Goal: Task Accomplishment & Management: Manage account settings

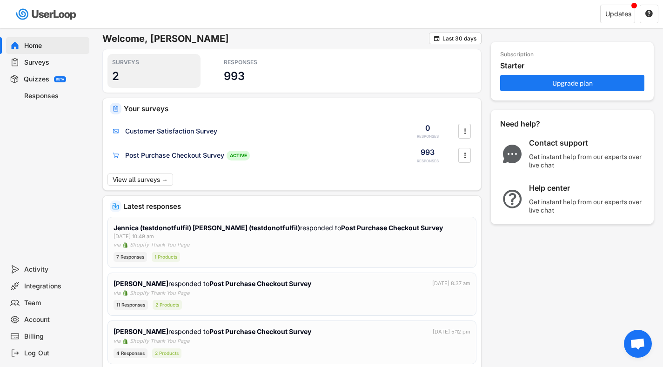
click at [116, 72] on h3 "2" at bounding box center [115, 76] width 7 height 14
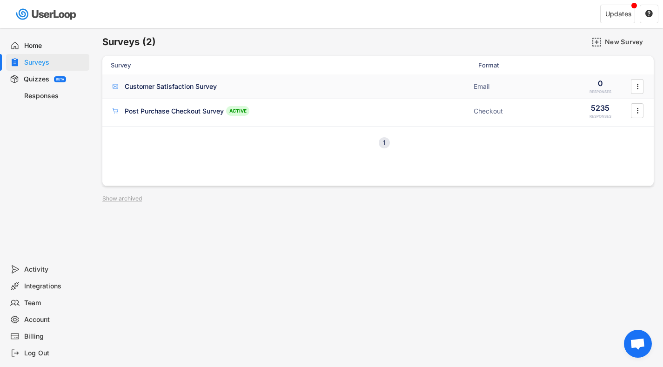
click at [183, 84] on div "Customer Satisfaction Survey" at bounding box center [171, 86] width 92 height 9
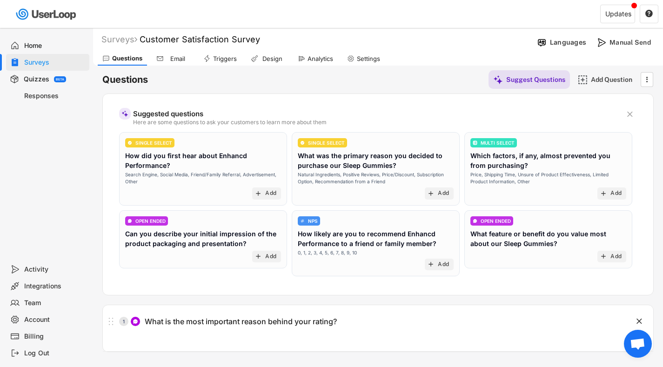
click at [38, 46] on div "Home" at bounding box center [54, 45] width 61 height 9
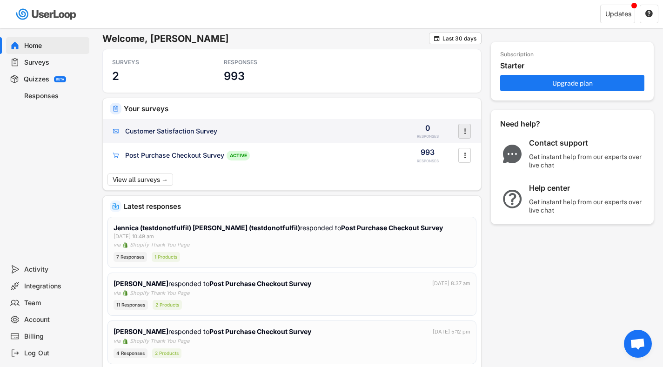
click at [464, 129] on text "" at bounding box center [465, 131] width 2 height 10
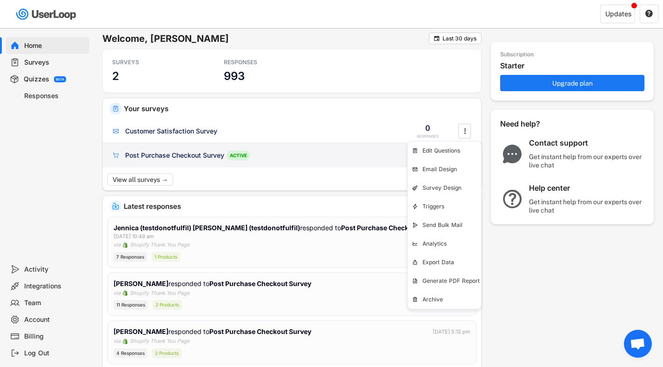
click at [168, 154] on div "Post Purchase Checkout Survey" at bounding box center [174, 155] width 99 height 9
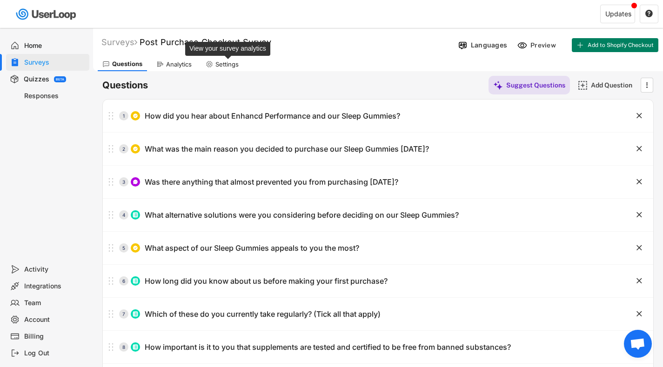
click at [226, 66] on div "Settings" at bounding box center [226, 64] width 23 height 8
select select ""weekly""
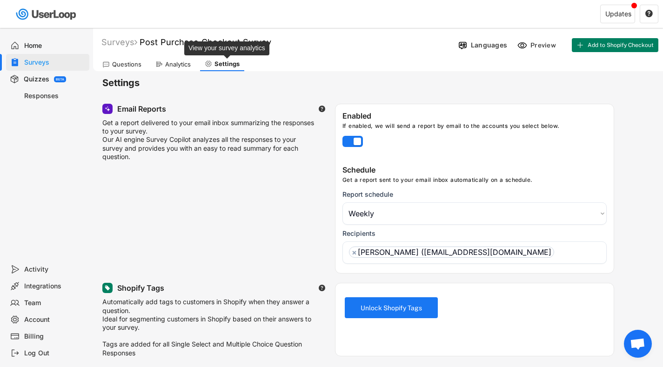
select select "1348695171700984260__LOOKUP__1731822895373x514237201402668800"
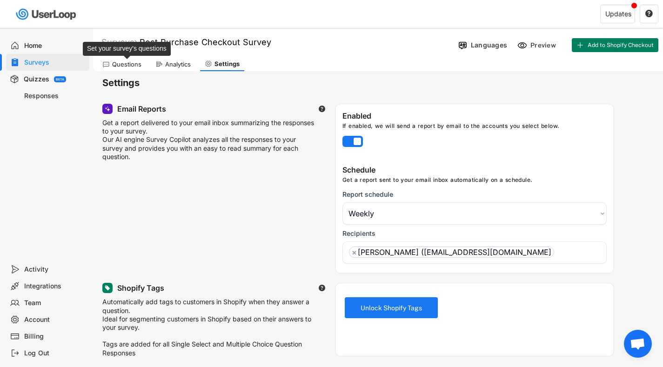
click at [125, 64] on div "Questions" at bounding box center [126, 64] width 29 height 8
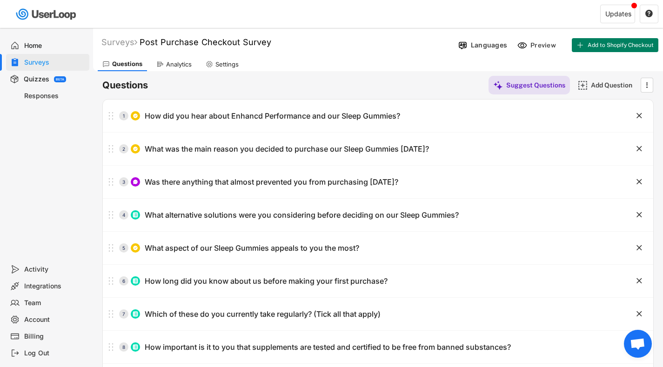
click at [181, 63] on div "Analytics" at bounding box center [179, 64] width 26 height 8
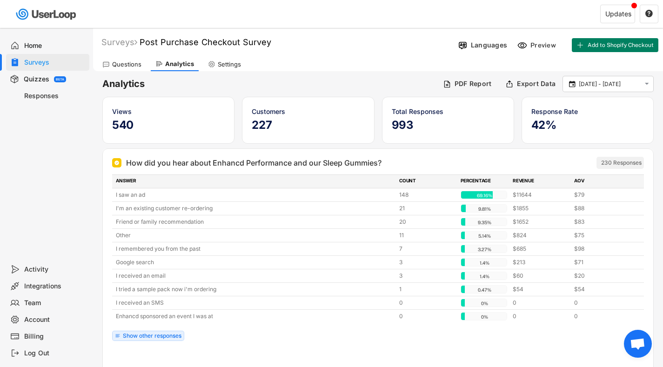
click at [209, 61] on icon at bounding box center [211, 63] width 7 height 7
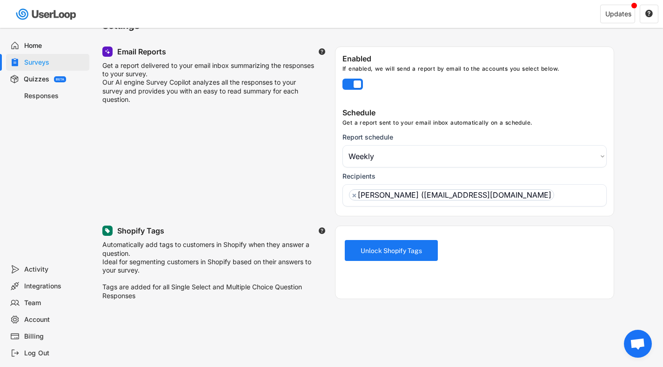
scroll to position [65, 0]
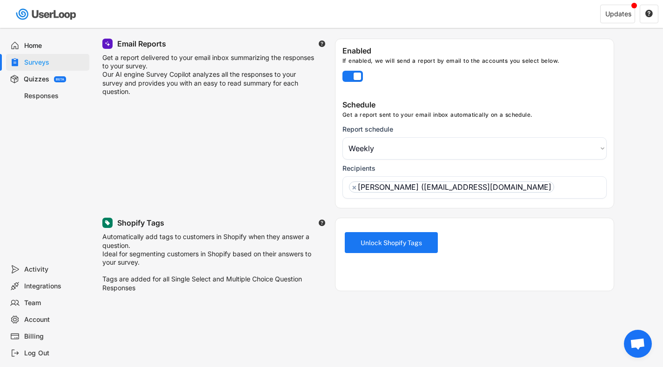
click at [34, 43] on div "Home" at bounding box center [54, 45] width 61 height 9
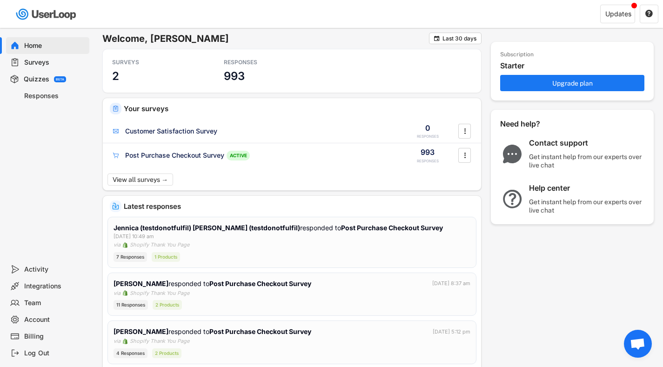
click at [34, 268] on div "Activity" at bounding box center [54, 269] width 61 height 9
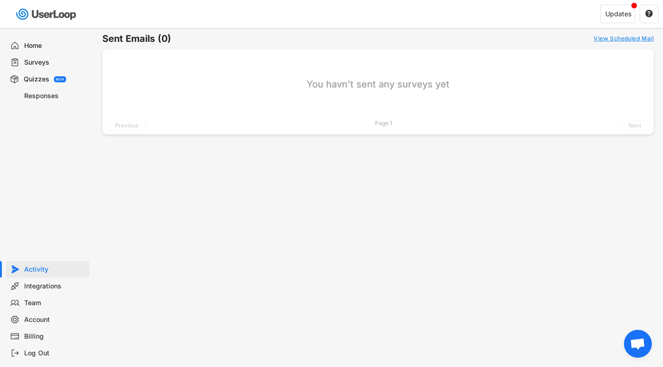
click at [39, 62] on div "Surveys" at bounding box center [54, 62] width 61 height 9
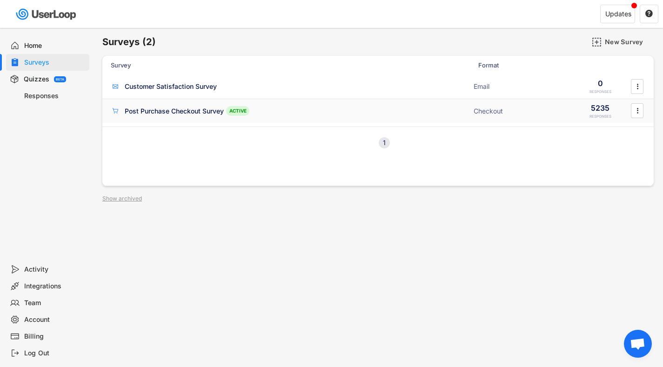
click at [142, 112] on div "Post Purchase Checkout Survey" at bounding box center [174, 111] width 99 height 9
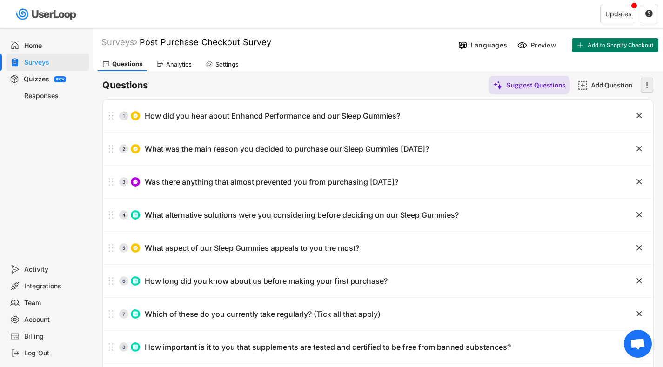
click at [649, 88] on icon "" at bounding box center [646, 85] width 9 height 14
click at [440, 72] on div "Questions Suggest Questions Add Question  Suggested questions Here are some qu…" at bounding box center [377, 234] width 551 height 326
click at [633, 341] on span "Open chat" at bounding box center [637, 344] width 15 height 13
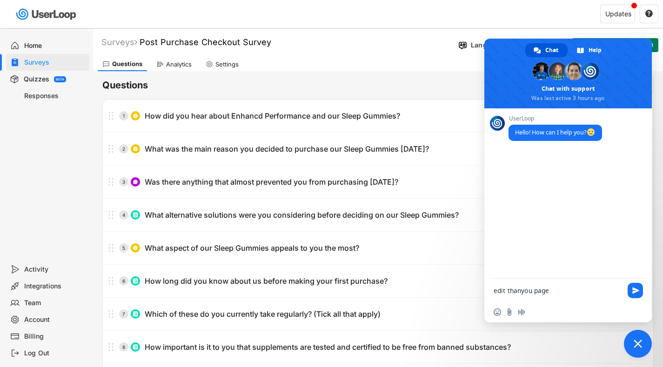
click at [521, 289] on textarea "edit thanyou page" at bounding box center [557, 290] width 128 height 8
type textarea "edit thankyou page"
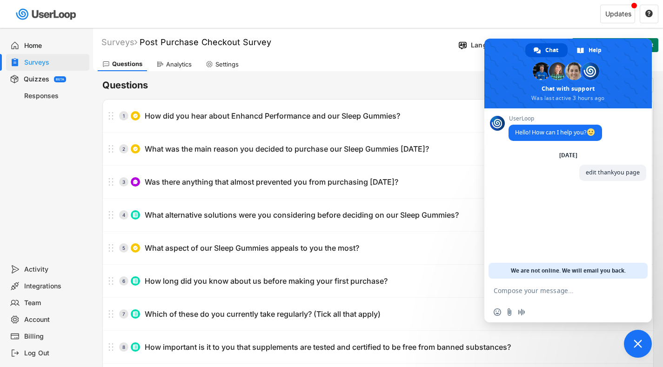
click at [635, 341] on span "Close chat" at bounding box center [637, 344] width 8 height 8
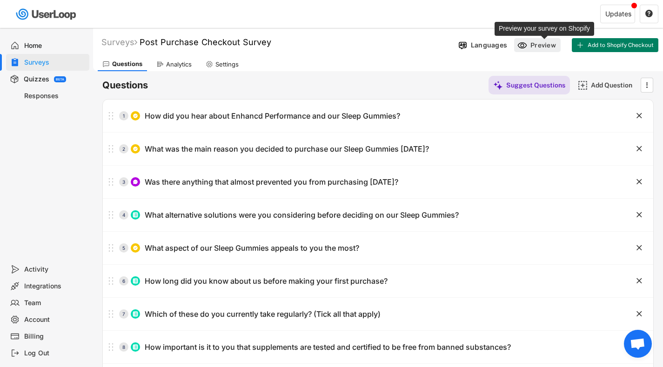
click at [534, 46] on div "Preview" at bounding box center [544, 45] width 28 height 8
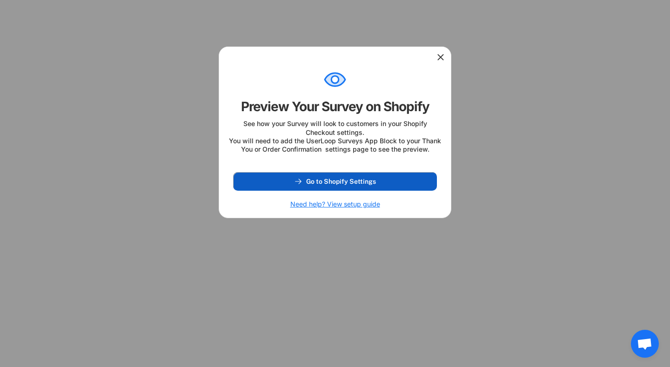
click at [357, 185] on span "Go to Shopify Settings" at bounding box center [341, 181] width 70 height 7
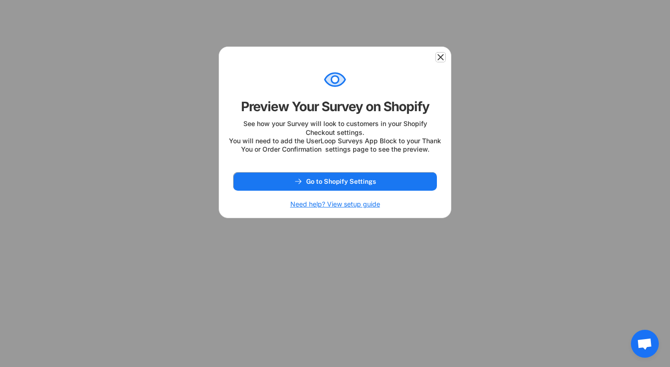
click at [440, 56] on icon at bounding box center [440, 57] width 9 height 9
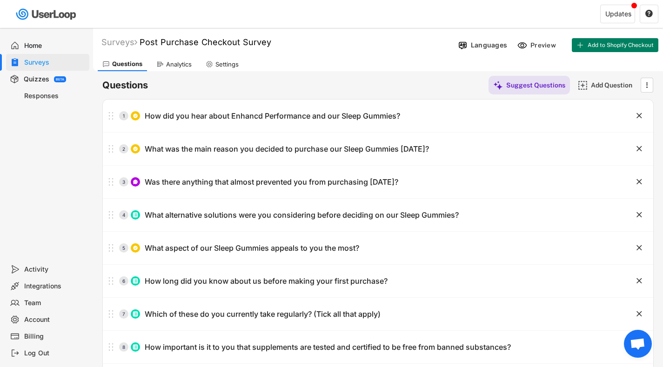
click at [640, 344] on span "Open chat" at bounding box center [637, 344] width 15 height 13
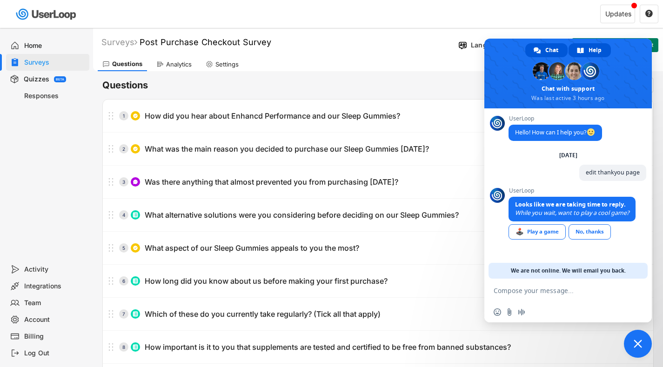
click at [586, 49] on div "Help" at bounding box center [589, 50] width 42 height 14
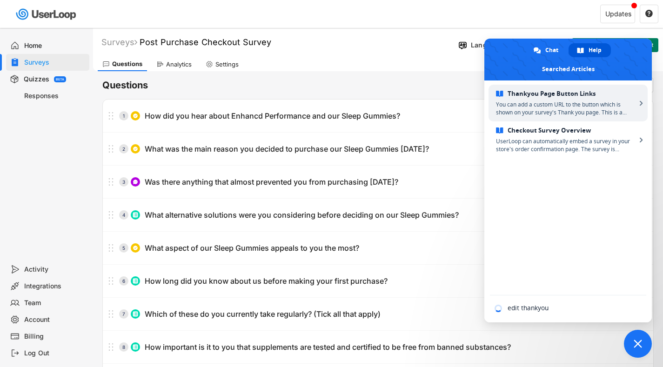
type input "edit thankyou"
click at [586, 100] on span "You can add a custom URL to the button which is shown on your survey's Thank yo…" at bounding box center [566, 108] width 140 height 16
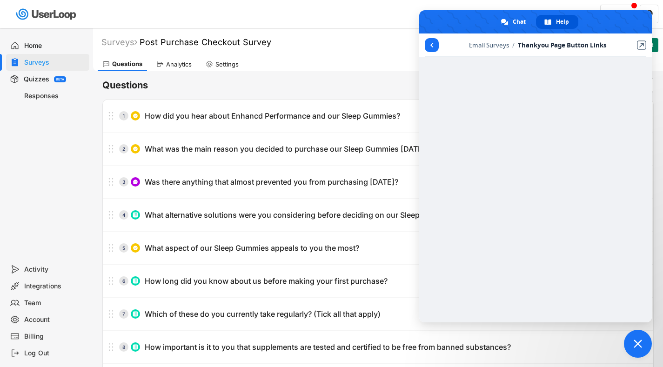
click at [340, 60] on div "Questions Email Triggers Design Analytics Settings" at bounding box center [378, 63] width 570 height 16
click at [637, 340] on span "Close chat" at bounding box center [637, 344] width 8 height 8
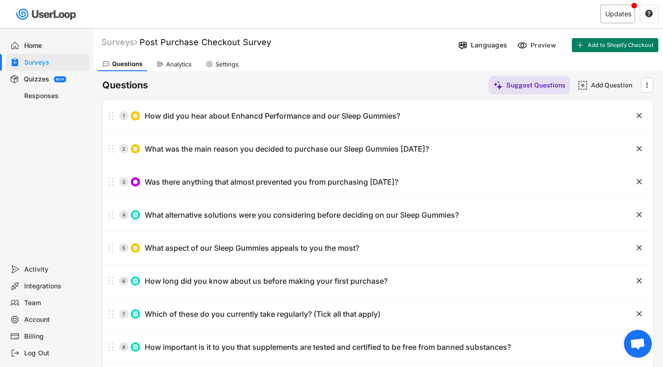
click at [620, 20] on div "Updates" at bounding box center [617, 14] width 35 height 19
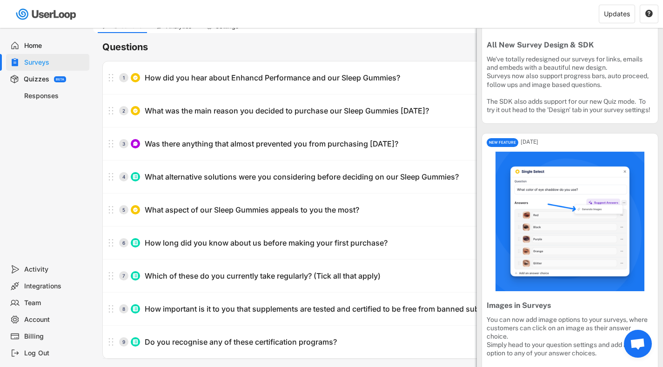
scroll to position [36, 0]
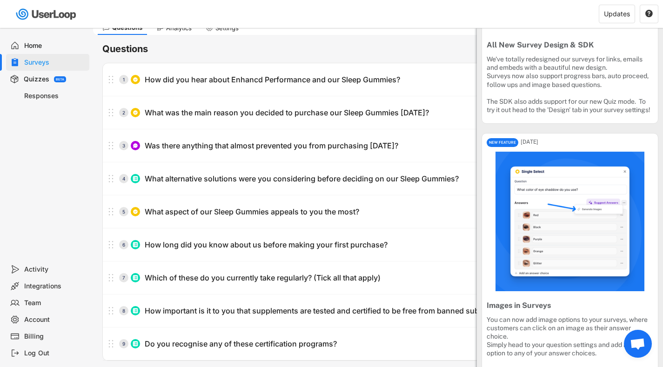
click at [48, 94] on div "Responses" at bounding box center [54, 96] width 61 height 9
click at [41, 96] on div "Responses" at bounding box center [54, 96] width 61 height 9
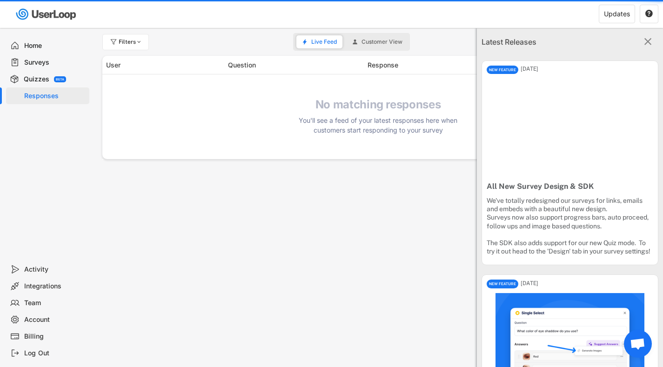
click at [644, 39] on text "" at bounding box center [647, 41] width 7 height 12
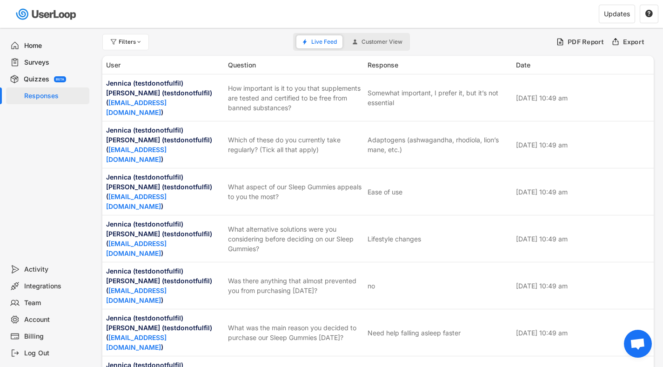
click at [388, 41] on span "Customer View" at bounding box center [381, 42] width 41 height 6
click at [43, 62] on div "Surveys" at bounding box center [54, 62] width 61 height 9
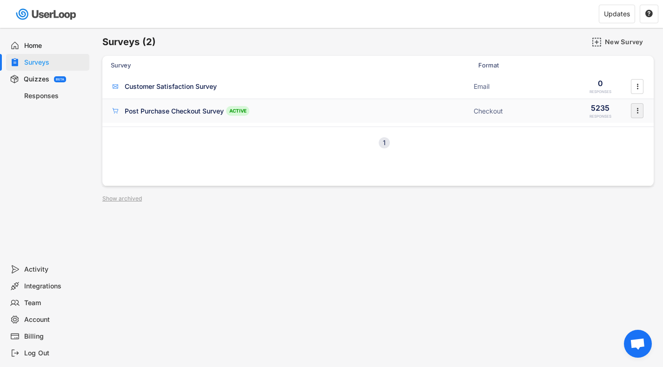
click at [639, 108] on icon "" at bounding box center [637, 111] width 9 height 14
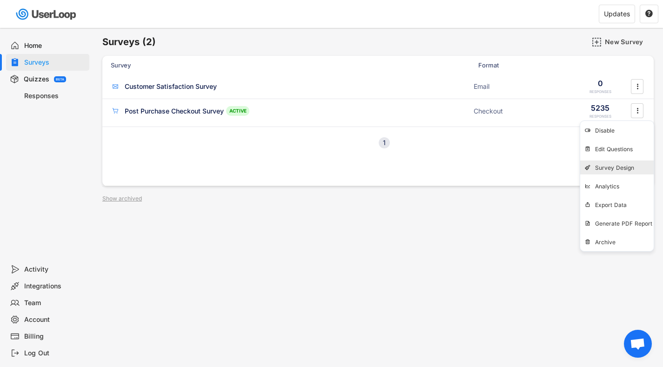
click at [615, 166] on div "Survey Design" at bounding box center [624, 167] width 59 height 7
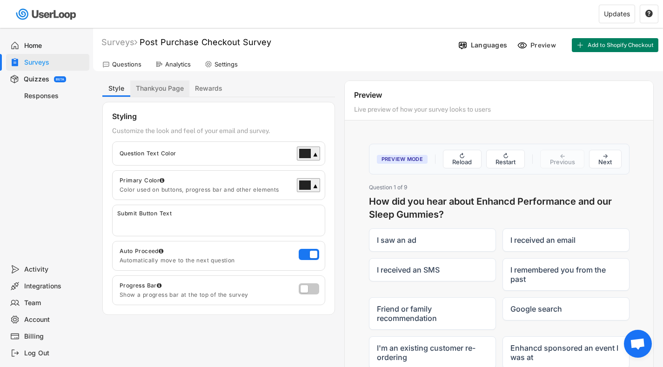
click at [172, 87] on button "Thankyou Page" at bounding box center [159, 88] width 59 height 16
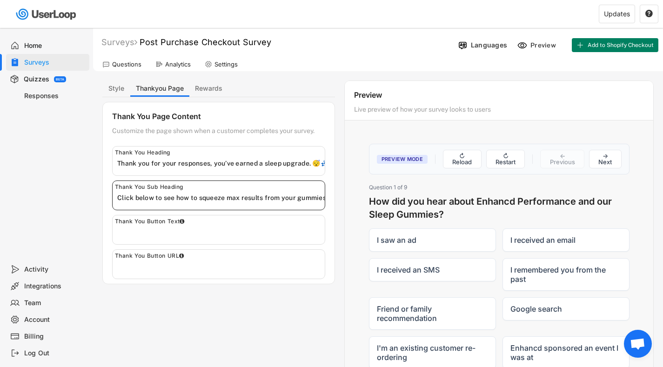
click at [147, 195] on input "input" at bounding box center [220, 198] width 207 height 14
click at [221, 229] on input "input" at bounding box center [220, 232] width 207 height 14
click at [178, 231] on input "input" at bounding box center [220, 232] width 207 height 14
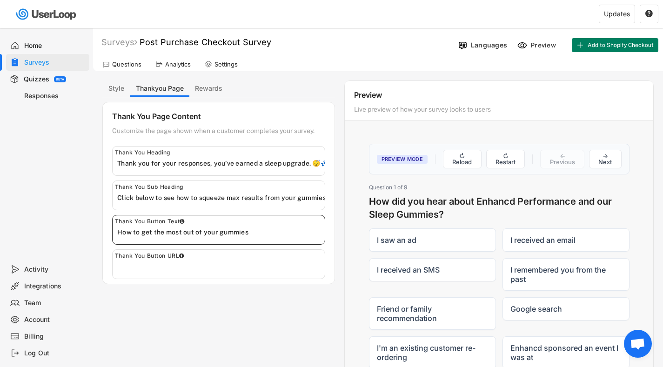
type input "How to get the most out of your gummies"
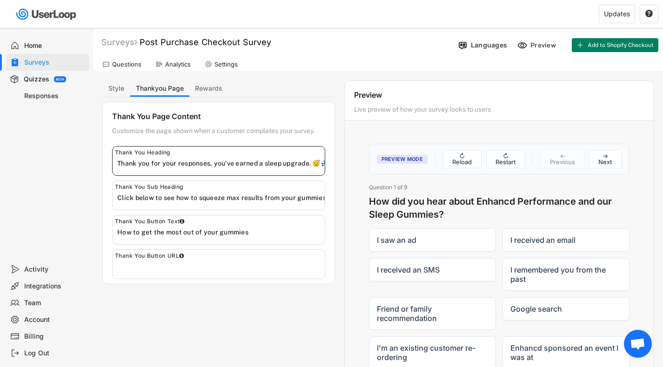
click at [326, 166] on div "Thank You Page Content Customize the page shown when a customer completes your …" at bounding box center [218, 193] width 233 height 182
click at [321, 163] on input "input" at bounding box center [220, 163] width 207 height 14
drag, startPoint x: 321, startPoint y: 163, endPoint x: 317, endPoint y: 165, distance: 4.8
click at [317, 165] on input "input" at bounding box center [220, 163] width 207 height 14
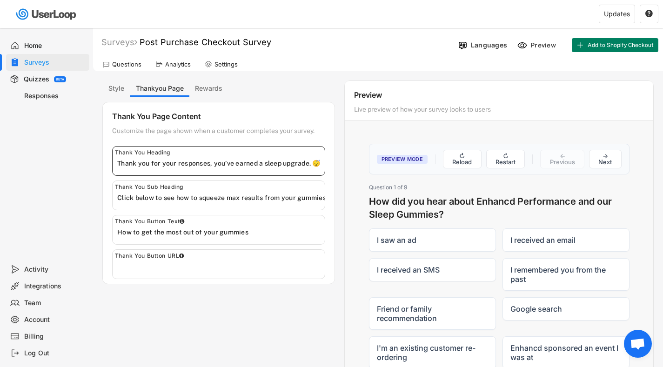
scroll to position [0, 0]
type input "Thank you for your responses, you’ve earned a sleep upgrade. 😴"
click at [195, 263] on input "input" at bounding box center [220, 267] width 207 height 14
drag, startPoint x: 195, startPoint y: 263, endPoint x: 246, endPoint y: 240, distance: 56.0
click at [254, 231] on div "Thank You Page Content Customize the page shown when a customer completes your …" at bounding box center [218, 193] width 233 height 182
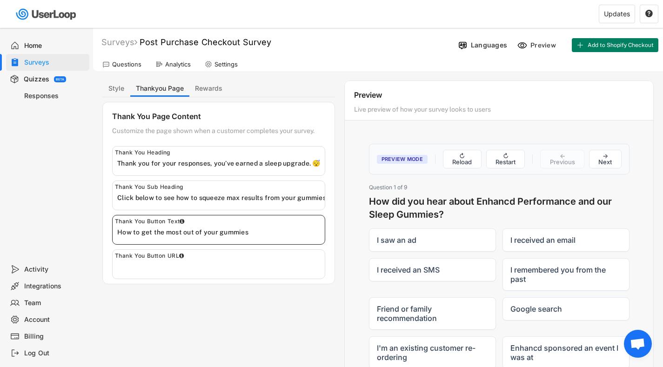
click at [254, 231] on input "input" at bounding box center [220, 232] width 207 height 14
paste input "How to get the most out of your gummies💤"
click at [247, 233] on input "input" at bounding box center [220, 232] width 207 height 14
type input "How to get the most out of your gummies 💤"
click at [185, 268] on input "input" at bounding box center [220, 267] width 207 height 14
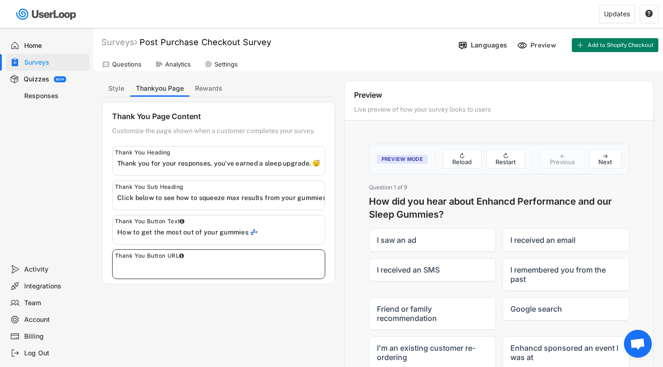
click at [215, 200] on input "input" at bounding box center [220, 198] width 207 height 14
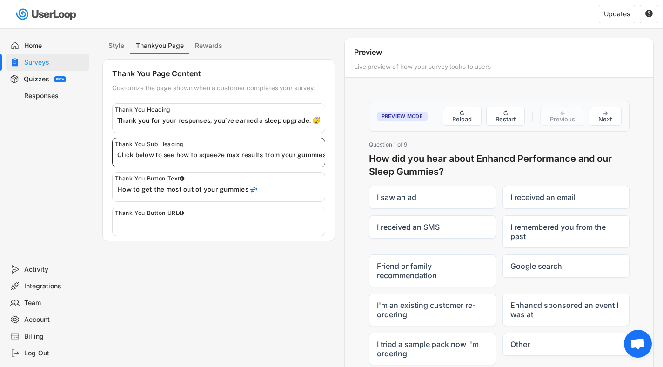
scroll to position [53, 0]
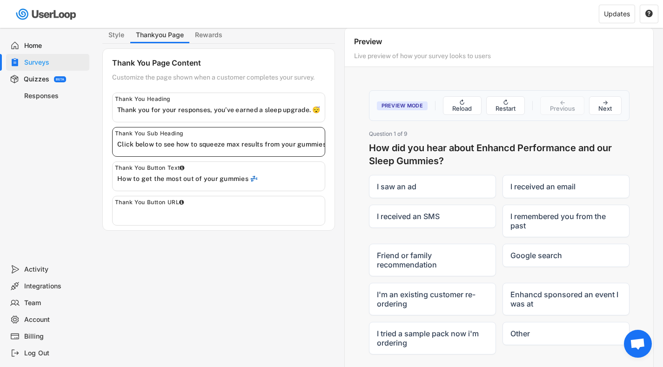
click at [291, 292] on div "Style Thankyou Page Rewards Styling Customize the look and feel of your email a…" at bounding box center [377, 205] width 551 height 356
click at [608, 111] on button "→ Next" at bounding box center [605, 105] width 33 height 19
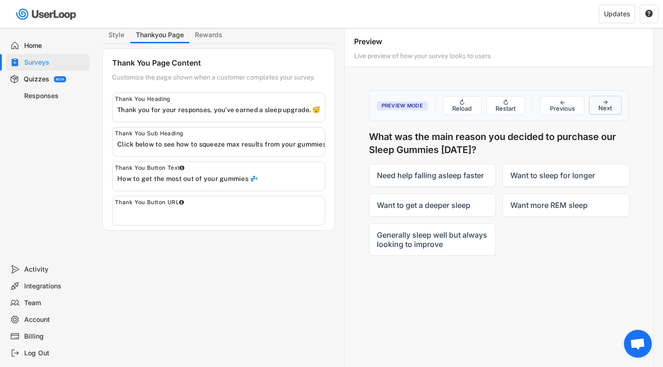
click at [608, 111] on button "→ Next" at bounding box center [605, 105] width 33 height 19
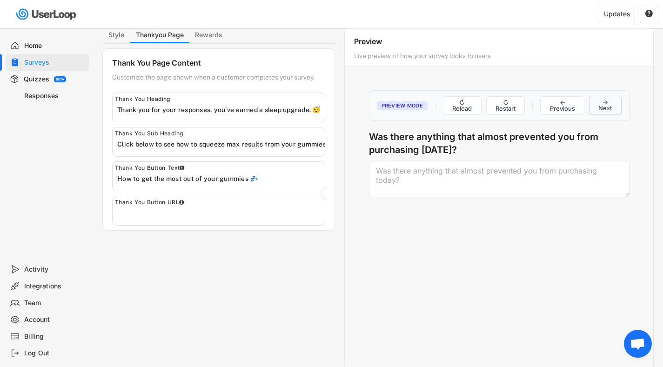
click at [608, 111] on button "→ Next" at bounding box center [605, 105] width 33 height 19
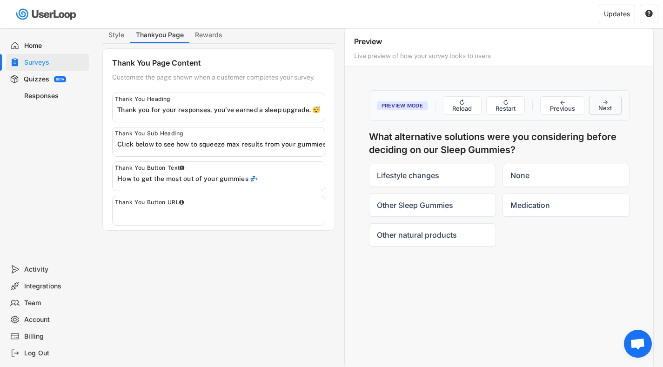
click at [608, 111] on button "→ Next" at bounding box center [605, 105] width 33 height 19
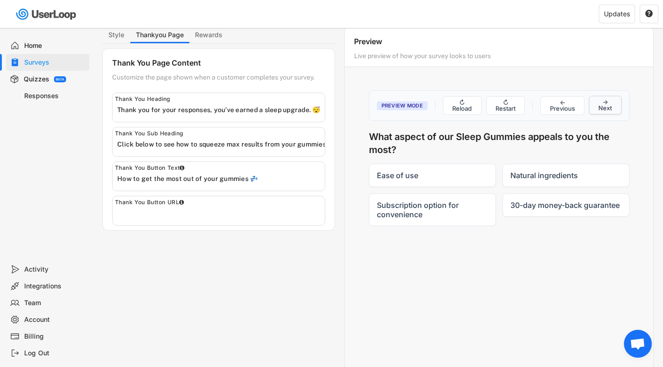
click at [608, 111] on button "→ Next" at bounding box center [605, 105] width 33 height 19
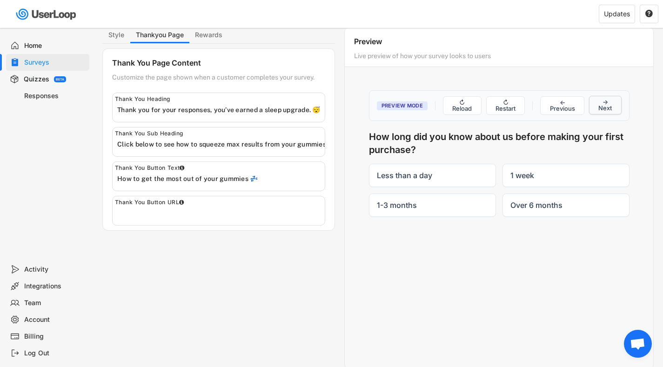
click at [608, 111] on button "→ Next" at bounding box center [605, 105] width 33 height 19
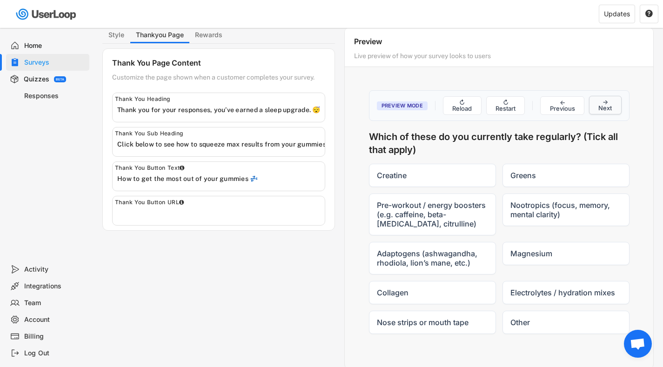
click at [608, 111] on button "→ Next" at bounding box center [605, 105] width 33 height 19
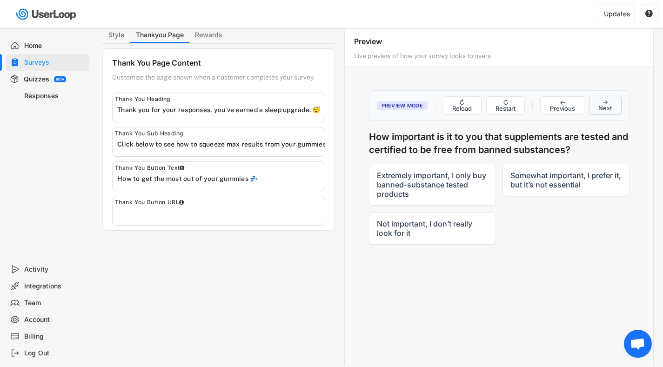
click at [608, 111] on button "→ Next" at bounding box center [605, 105] width 33 height 19
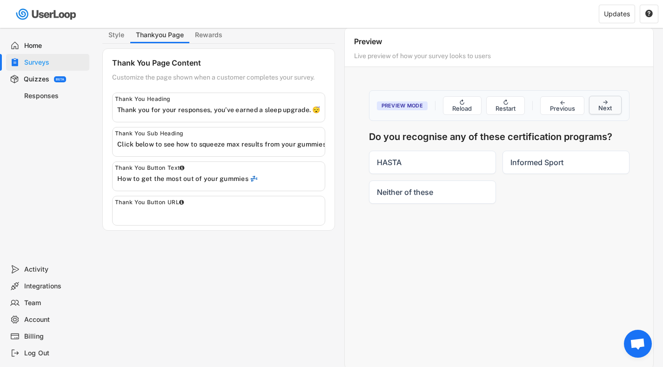
click at [608, 111] on button "→ Next" at bounding box center [605, 105] width 33 height 19
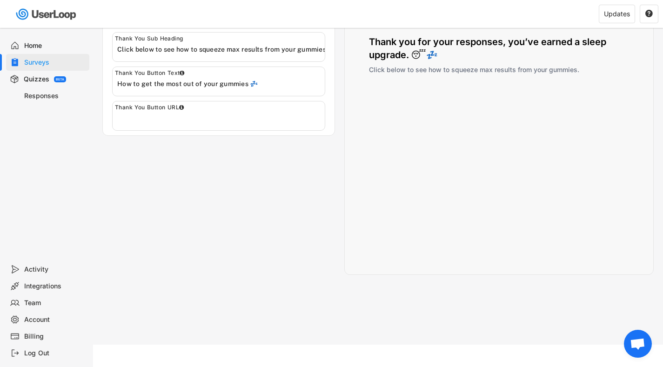
scroll to position [149, 0]
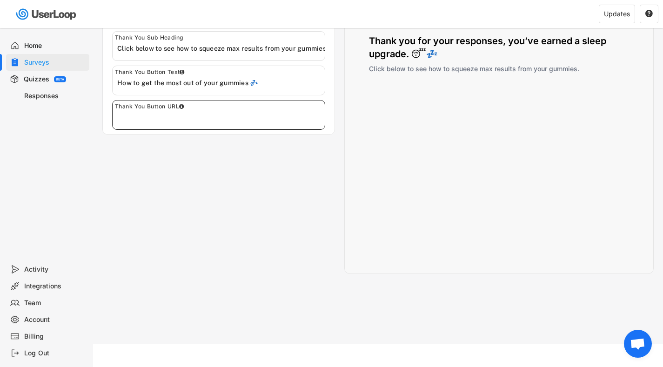
click at [183, 114] on input "input" at bounding box center [220, 117] width 207 height 14
paste input "[URL][DOMAIN_NAME]"
type input "[URL][DOMAIN_NAME]"
click at [246, 182] on div "Style Thankyou Page Rewards Styling Customize the look and feel of your email a…" at bounding box center [377, 102] width 551 height 343
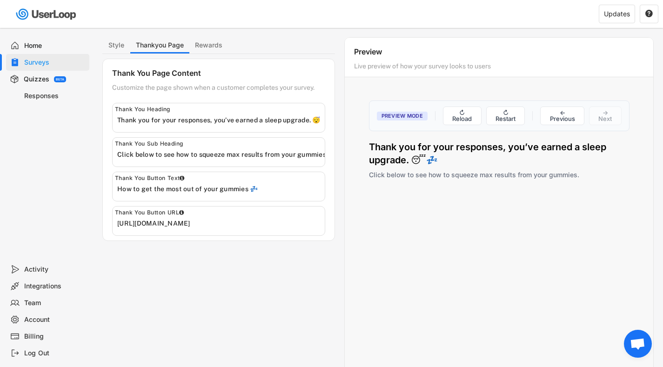
scroll to position [40, 0]
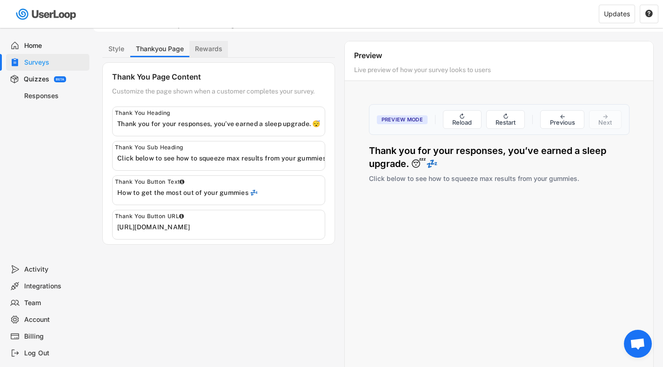
click at [207, 49] on button "Rewards" at bounding box center [208, 49] width 39 height 16
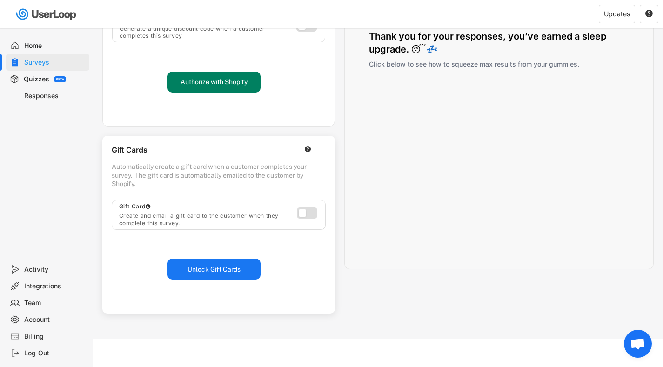
scroll to position [0, 0]
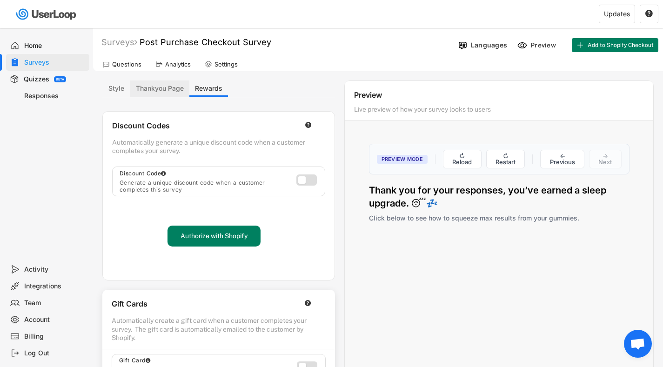
click at [164, 86] on button "Thankyou Page" at bounding box center [159, 88] width 59 height 16
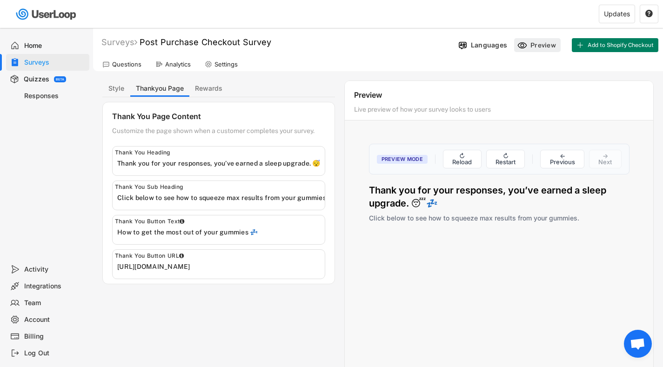
click at [530, 43] on div "Preview" at bounding box center [544, 45] width 28 height 8
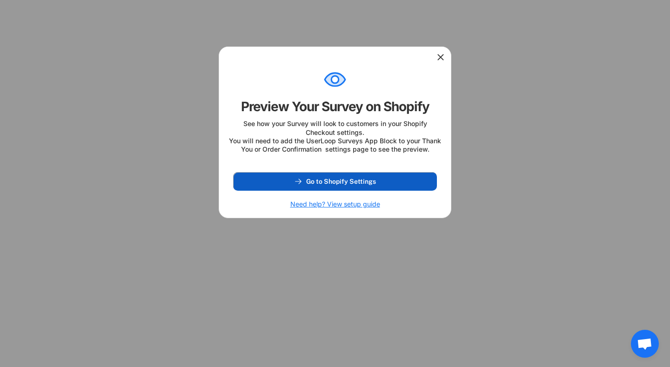
click at [345, 185] on span "Go to Shopify Settings" at bounding box center [341, 181] width 70 height 7
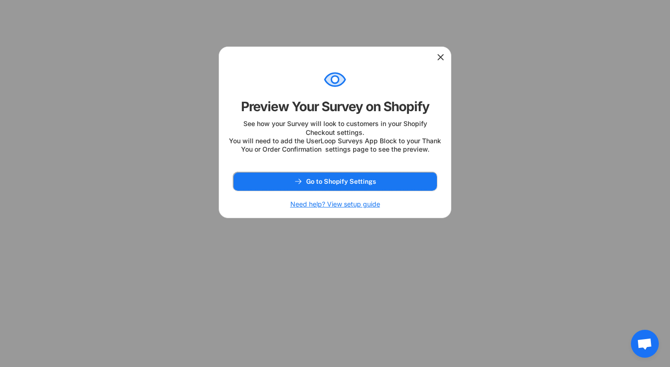
click at [442, 60] on icon at bounding box center [440, 57] width 9 height 9
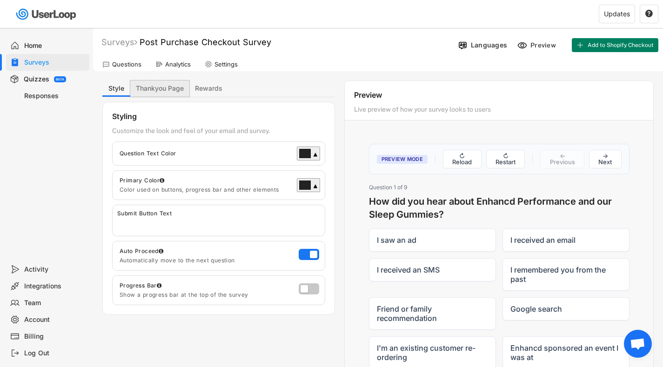
click at [161, 89] on button "Thankyou Page" at bounding box center [159, 88] width 59 height 16
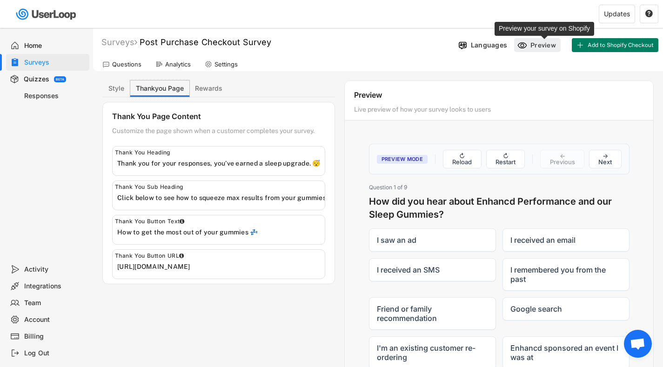
click at [537, 48] on div "Preview" at bounding box center [544, 45] width 28 height 8
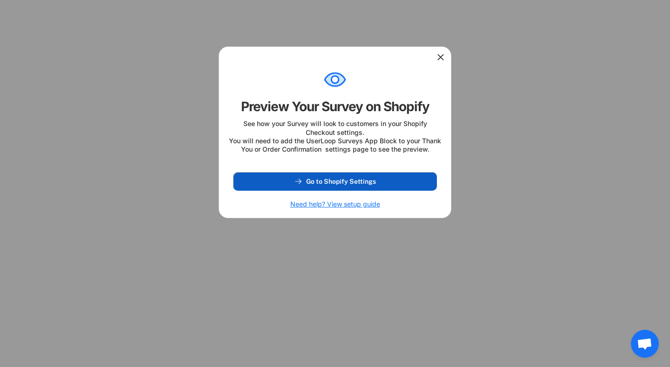
click at [346, 185] on span "Go to Shopify Settings" at bounding box center [341, 181] width 70 height 7
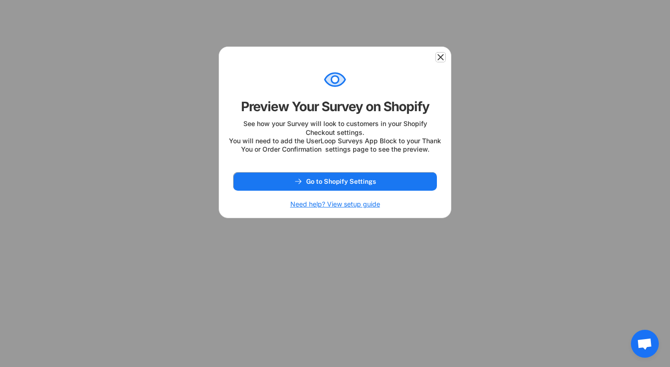
click at [439, 60] on icon at bounding box center [440, 57] width 9 height 9
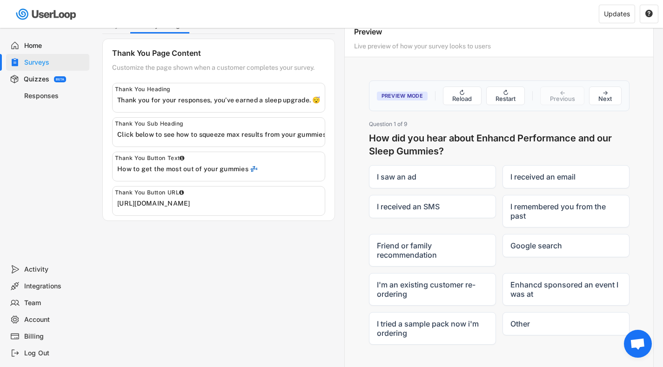
scroll to position [65, 0]
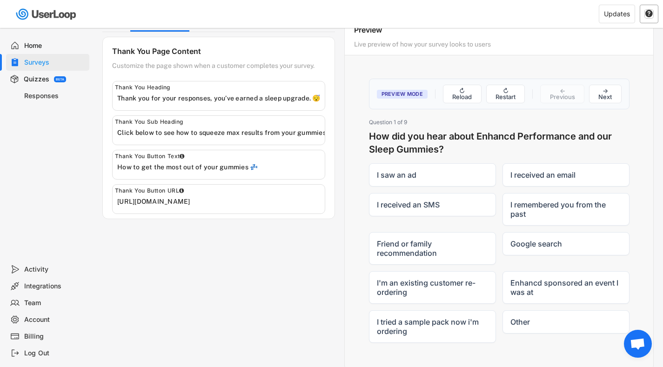
click at [649, 12] on text "" at bounding box center [648, 13] width 7 height 8
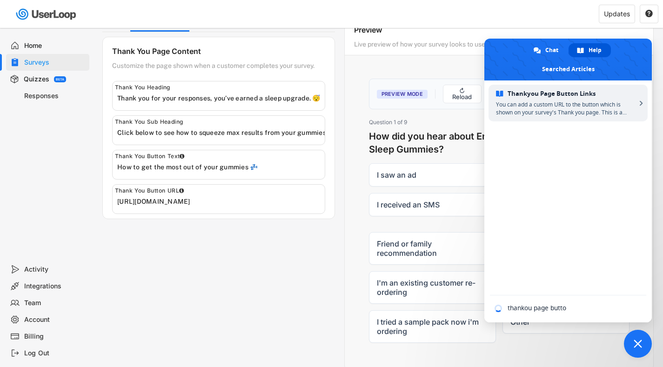
type input "thankou page button"
click at [599, 97] on span "Thankyou Page Button Links" at bounding box center [566, 94] width 140 height 8
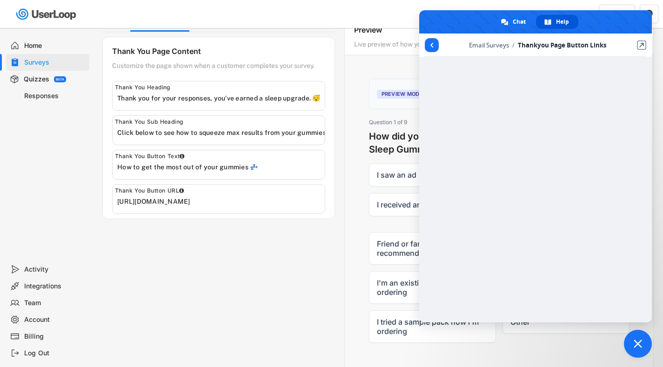
scroll to position [0, 0]
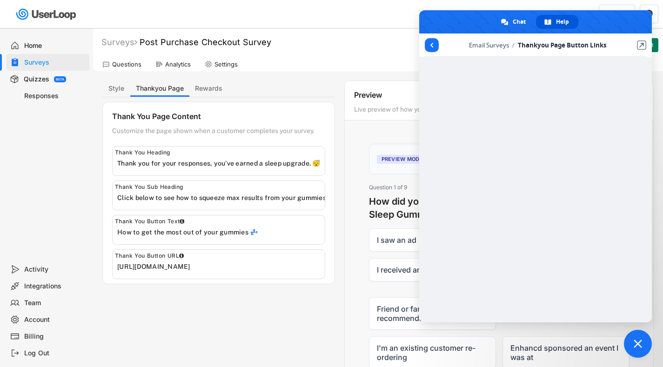
click at [636, 342] on span "Close chat" at bounding box center [637, 344] width 8 height 8
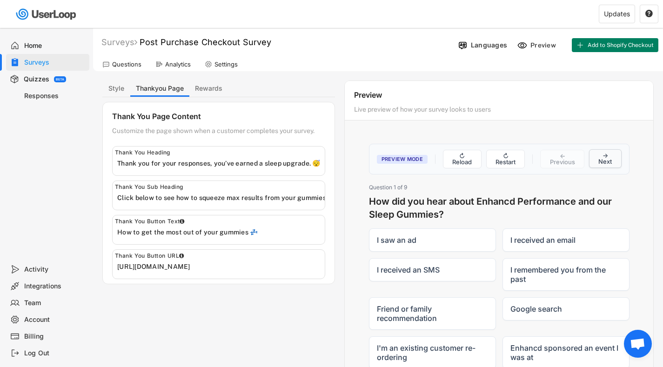
click at [606, 161] on button "→ Next" at bounding box center [605, 158] width 33 height 19
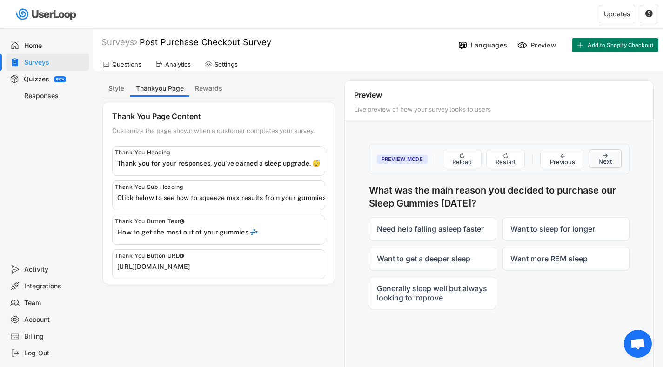
click at [606, 161] on button "→ Next" at bounding box center [605, 158] width 33 height 19
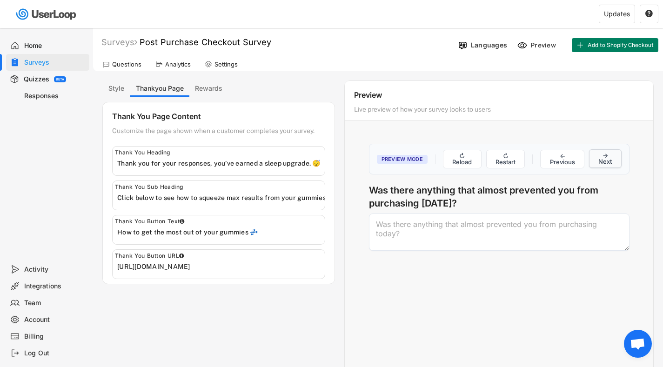
click at [606, 161] on button "→ Next" at bounding box center [605, 158] width 33 height 19
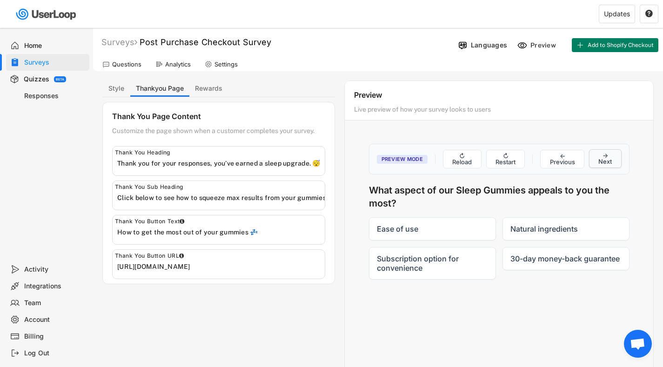
click at [606, 161] on button "→ Next" at bounding box center [605, 158] width 33 height 19
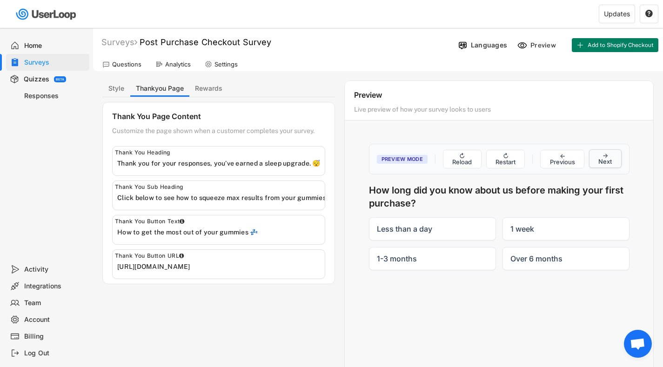
click at [606, 161] on button "→ Next" at bounding box center [605, 158] width 33 height 19
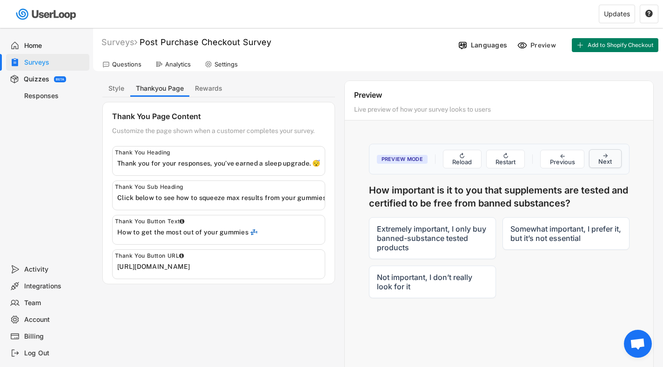
click at [606, 161] on button "→ Next" at bounding box center [605, 158] width 33 height 19
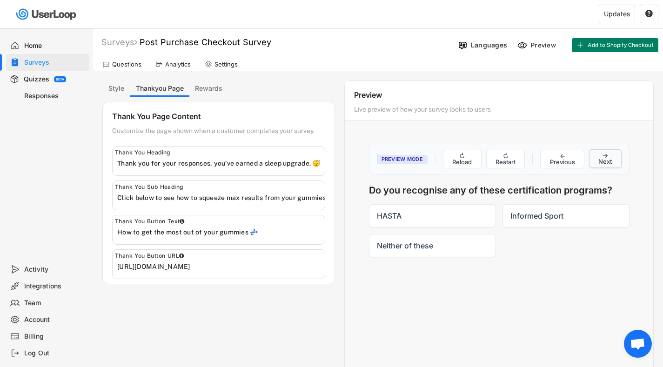
click at [606, 161] on button "→ Next" at bounding box center [605, 158] width 33 height 19
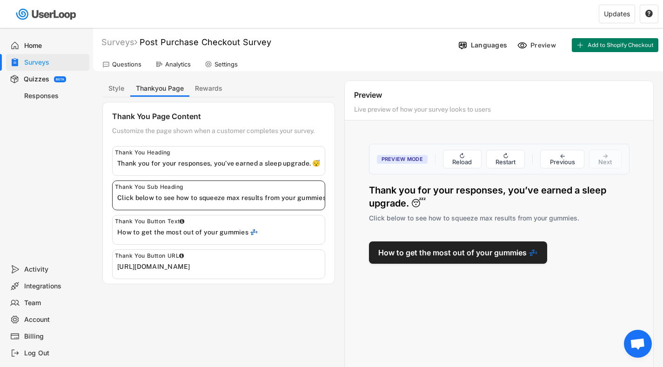
click at [318, 197] on input "input" at bounding box center [220, 198] width 207 height 14
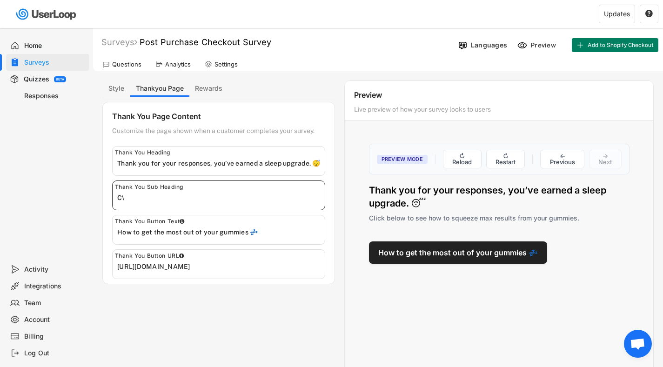
type input "C"
type input "Click below"
drag, startPoint x: 246, startPoint y: 233, endPoint x: 116, endPoint y: 233, distance: 130.2
click at [116, 233] on div "Thank You Button Text" at bounding box center [218, 230] width 213 height 30
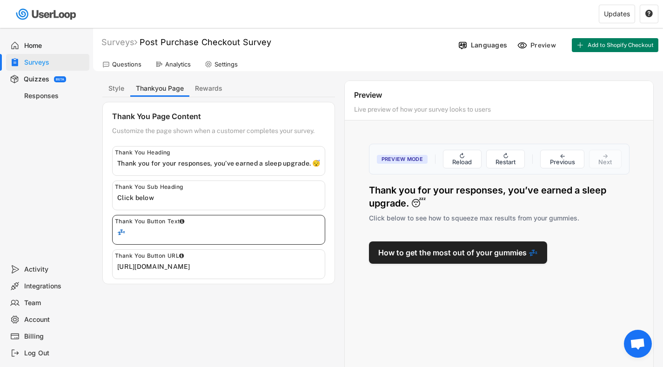
type input "💤"
click at [195, 199] on input "input" at bounding box center [220, 198] width 207 height 14
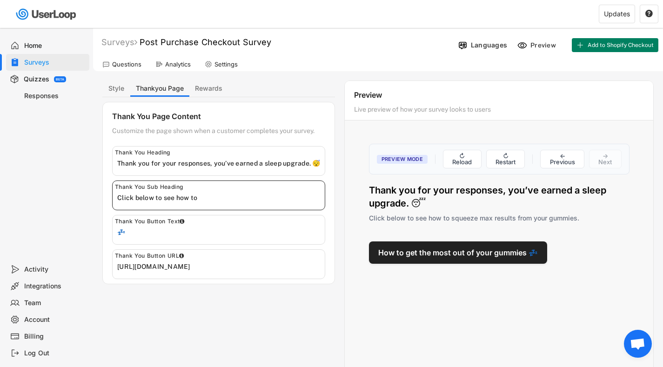
paste input "How to get the most out of your gummies"
click at [201, 198] on input "input" at bounding box center [220, 198] width 207 height 14
click at [311, 199] on input "input" at bounding box center [220, 198] width 207 height 14
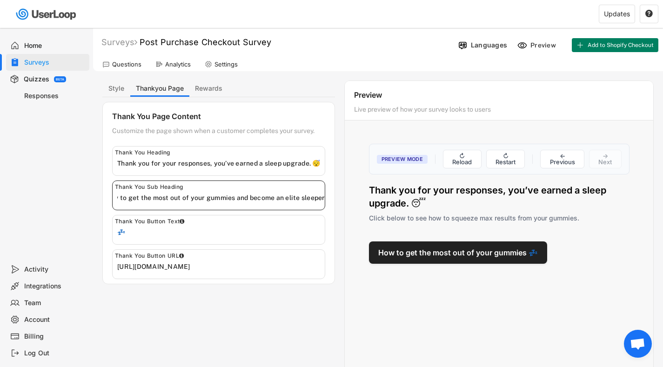
scroll to position [0, 73]
type input "Click below to see how to get the most out of your gummies and become an elite …"
click at [122, 229] on input "input" at bounding box center [220, 232] width 207 height 14
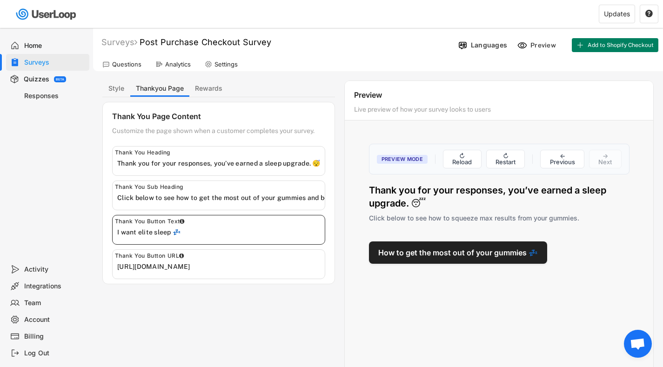
type input "I want elite sleep 💤"
click at [214, 305] on div "Style Thankyou Page Rewards Styling Customize the look and feel of your email a…" at bounding box center [377, 251] width 551 height 343
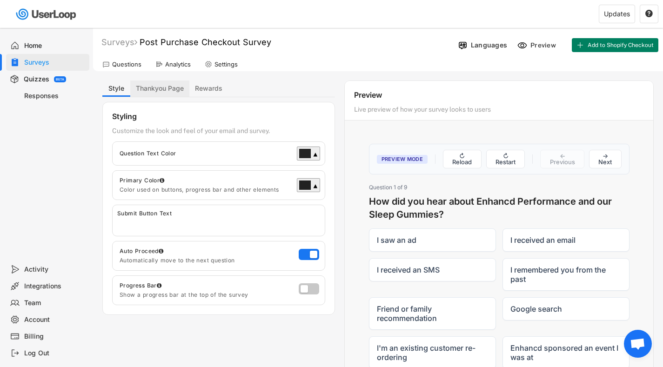
click at [166, 88] on button "Thankyou Page" at bounding box center [159, 88] width 59 height 16
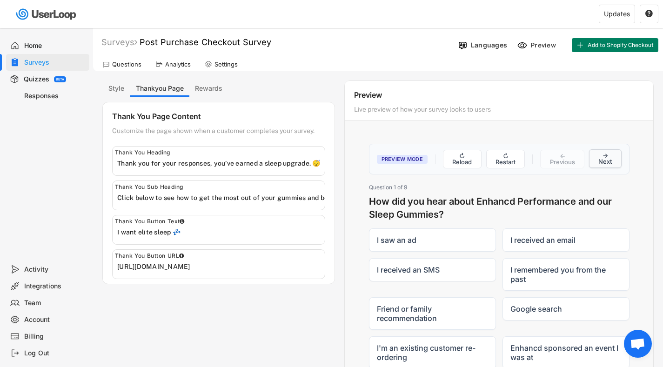
click at [612, 160] on button "→ Next" at bounding box center [605, 158] width 33 height 19
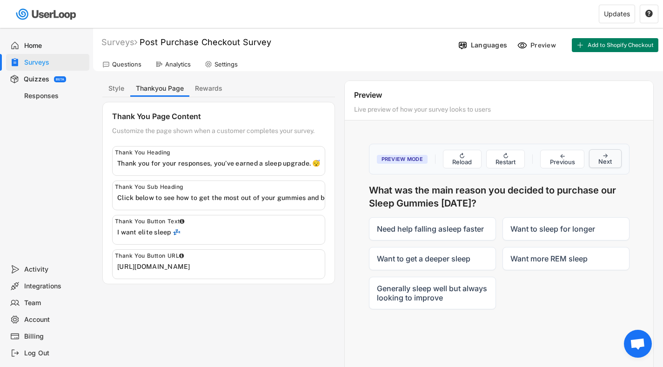
click at [612, 160] on button "→ Next" at bounding box center [605, 158] width 33 height 19
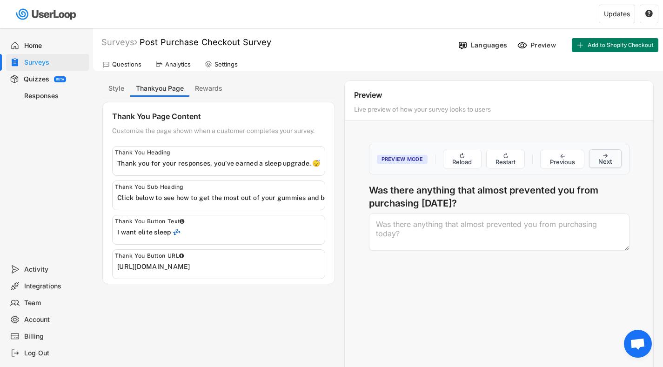
click at [612, 160] on button "→ Next" at bounding box center [605, 158] width 33 height 19
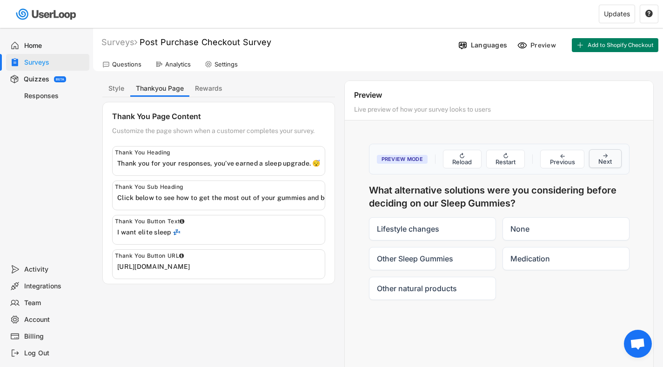
click at [612, 160] on button "→ Next" at bounding box center [605, 158] width 33 height 19
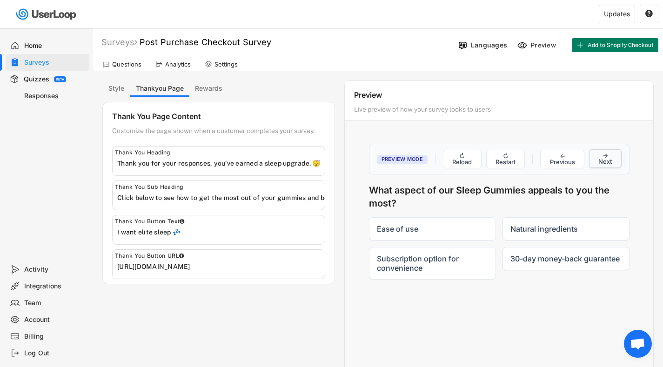
click at [612, 160] on button "→ Next" at bounding box center [605, 158] width 33 height 19
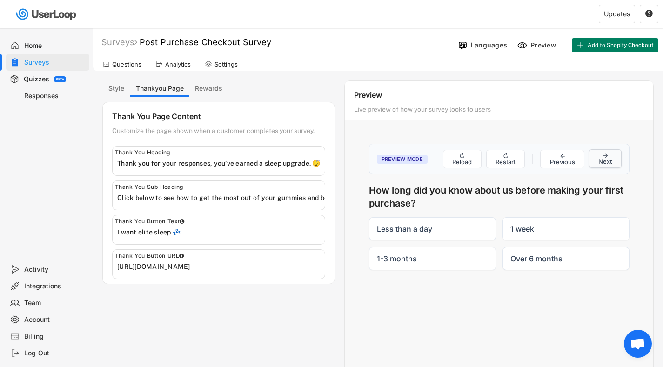
click at [612, 160] on button "→ Next" at bounding box center [605, 158] width 33 height 19
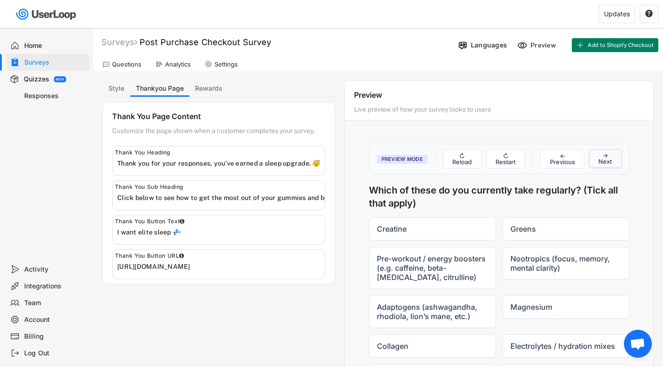
click at [612, 160] on button "→ Next" at bounding box center [605, 158] width 33 height 19
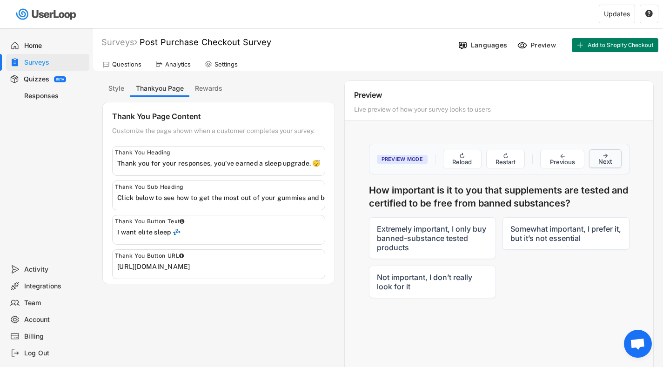
click at [612, 160] on button "→ Next" at bounding box center [605, 158] width 33 height 19
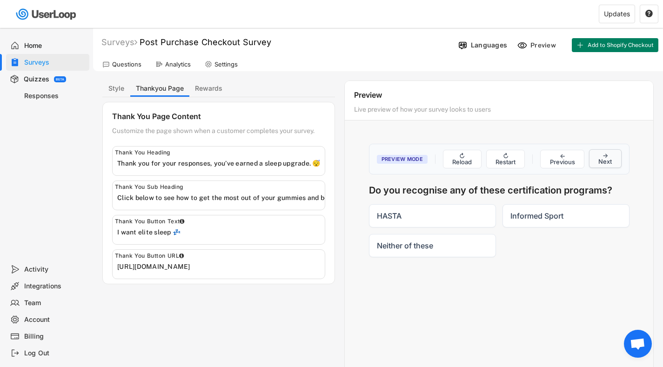
click at [612, 160] on button "→ Next" at bounding box center [605, 158] width 33 height 19
